Goal: Navigation & Orientation: Find specific page/section

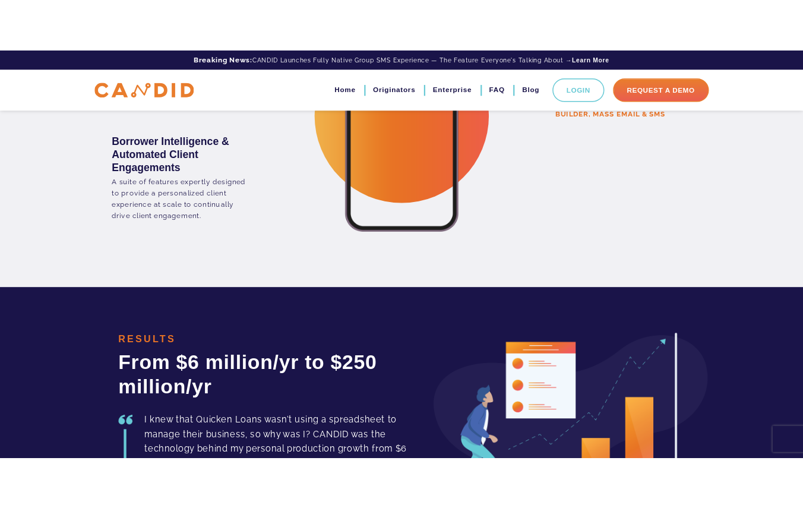
scroll to position [2406, 0]
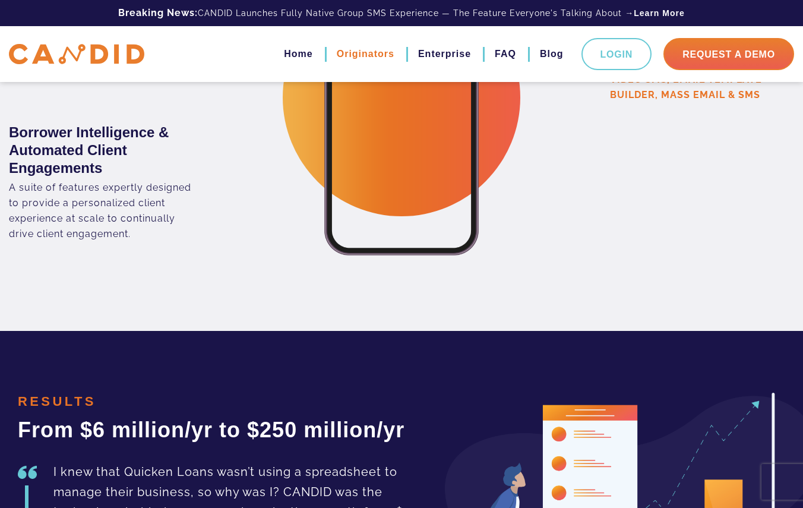
click at [376, 57] on link "Originators" at bounding box center [366, 54] width 58 height 20
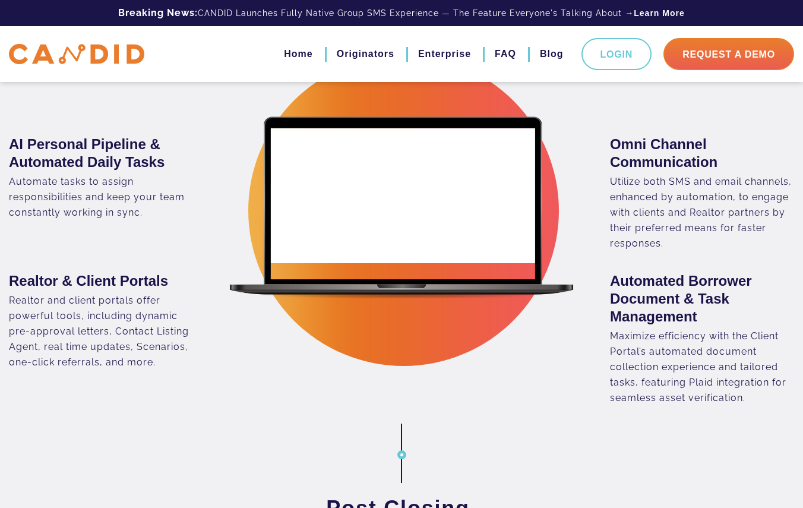
scroll to position [1371, 0]
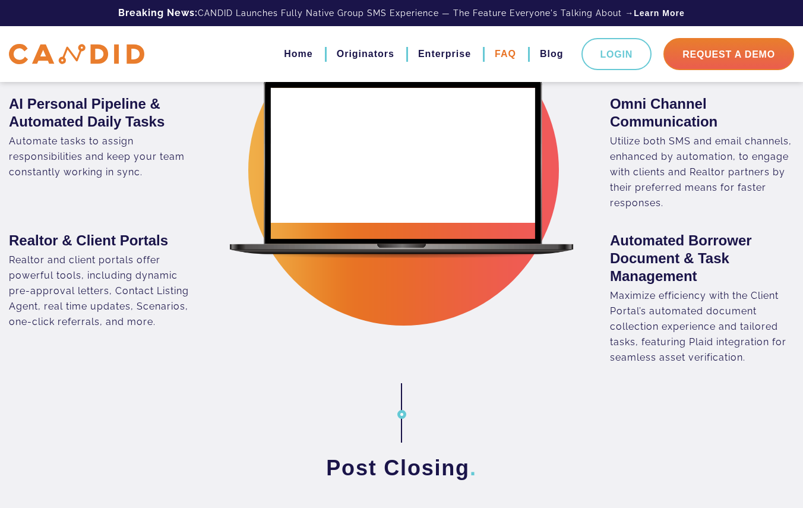
click at [512, 55] on link "FAQ" at bounding box center [505, 54] width 21 height 20
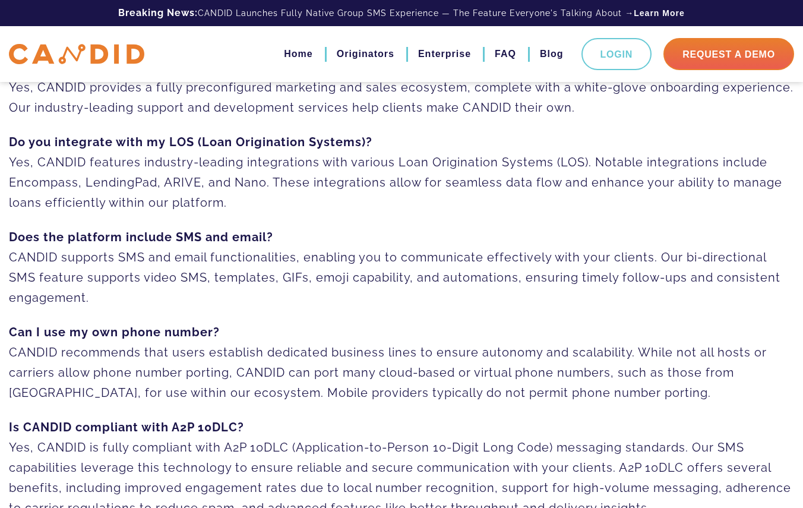
scroll to position [242, 0]
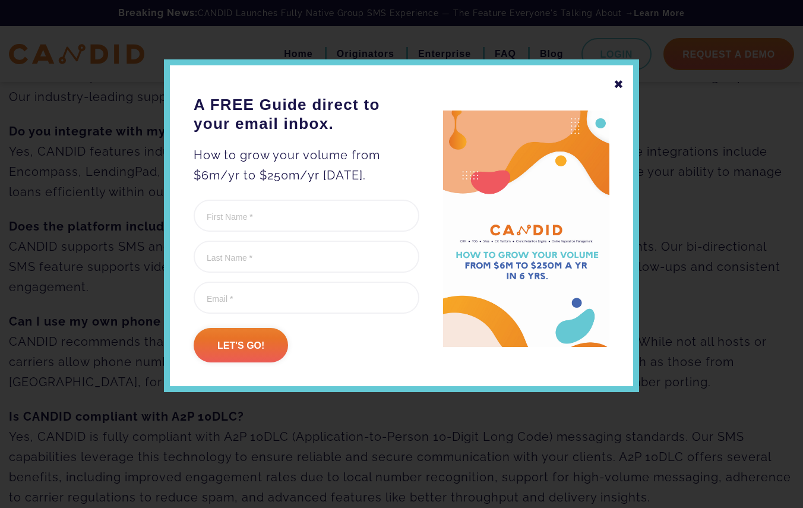
click at [621, 82] on div "✖" at bounding box center [618, 84] width 11 height 20
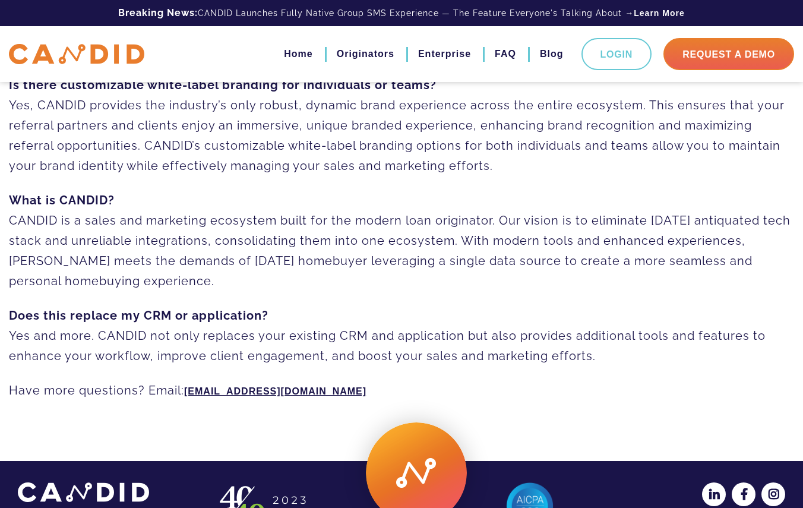
scroll to position [873, 0]
